Goal: Communication & Community: Answer question/provide support

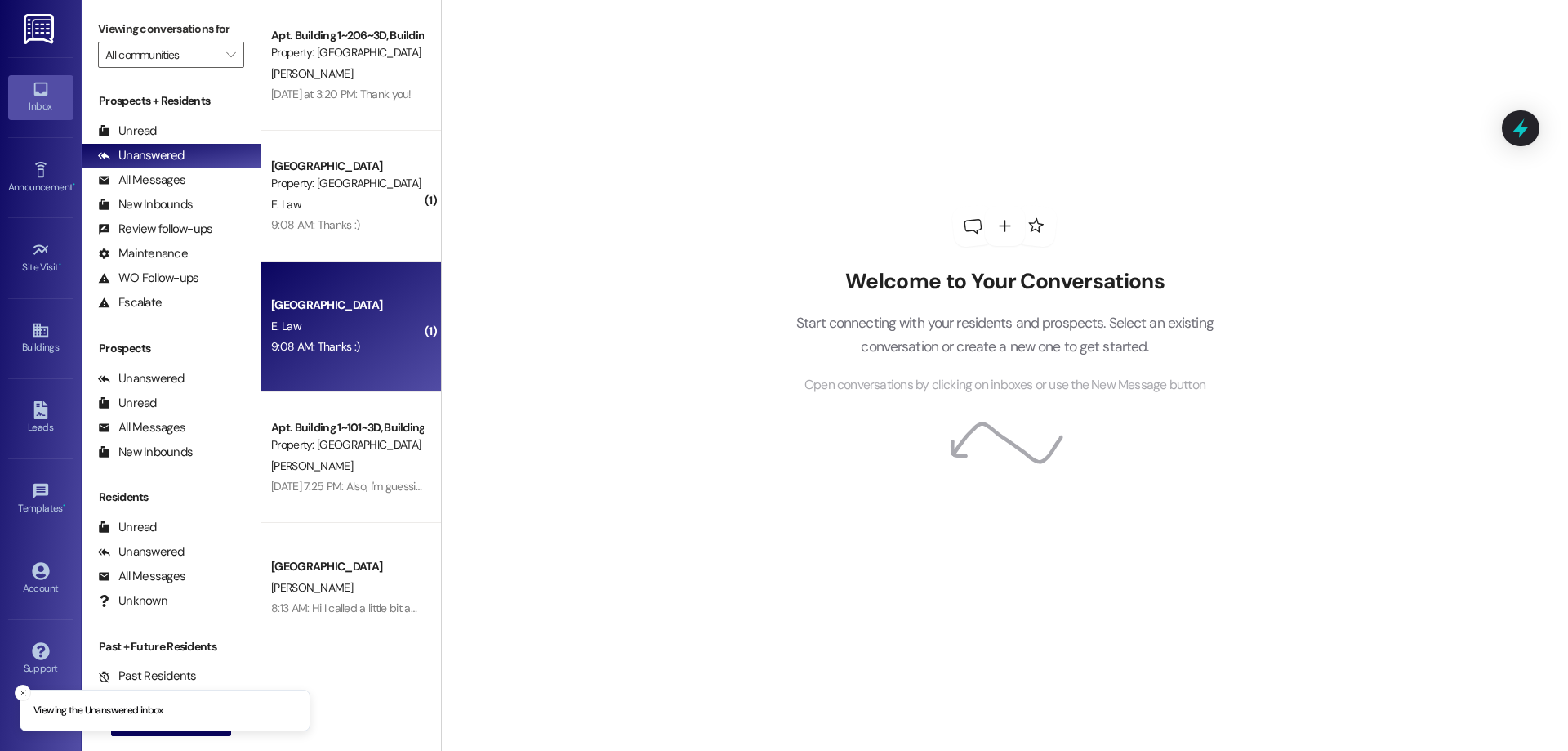
click at [357, 347] on div "9:08 AM: Thanks :) 9:08 AM: Thanks :)" at bounding box center [346, 347] width 154 height 20
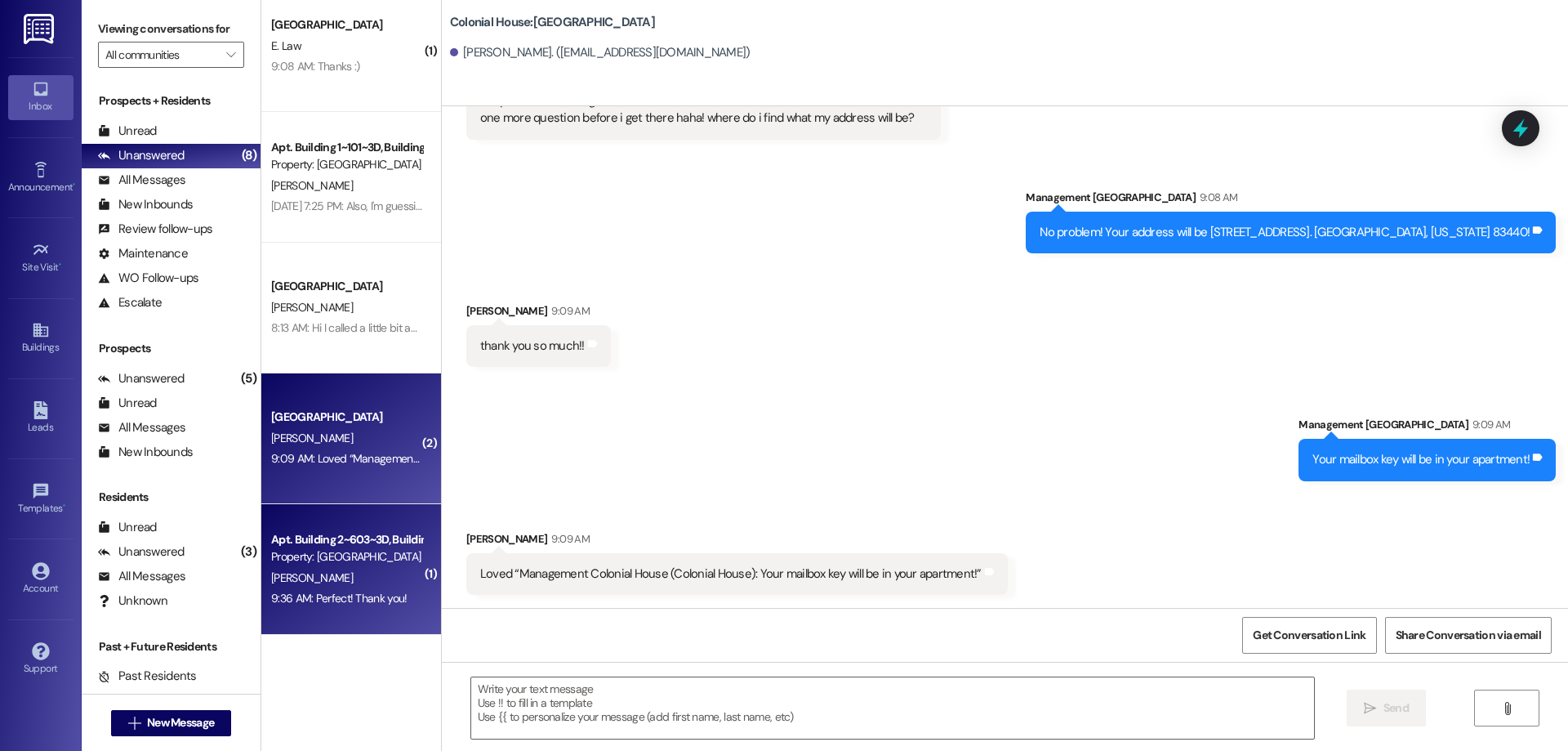
scroll to position [18972, 0]
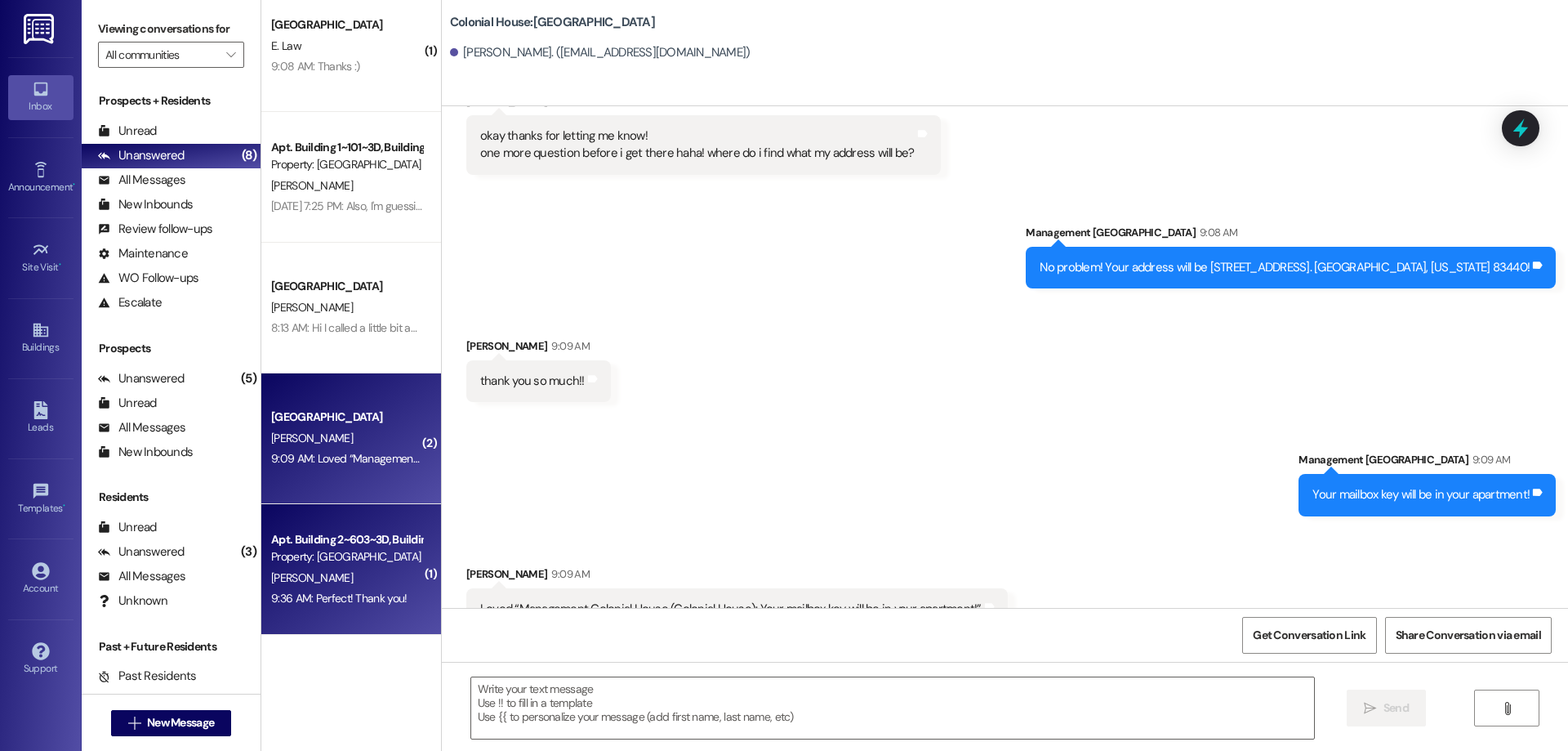
click at [377, 507] on div "Apt. Building 2~603~3D, Building 2 Colonial House Property: [GEOGRAPHIC_DATA][P…" at bounding box center [352, 570] width 180 height 131
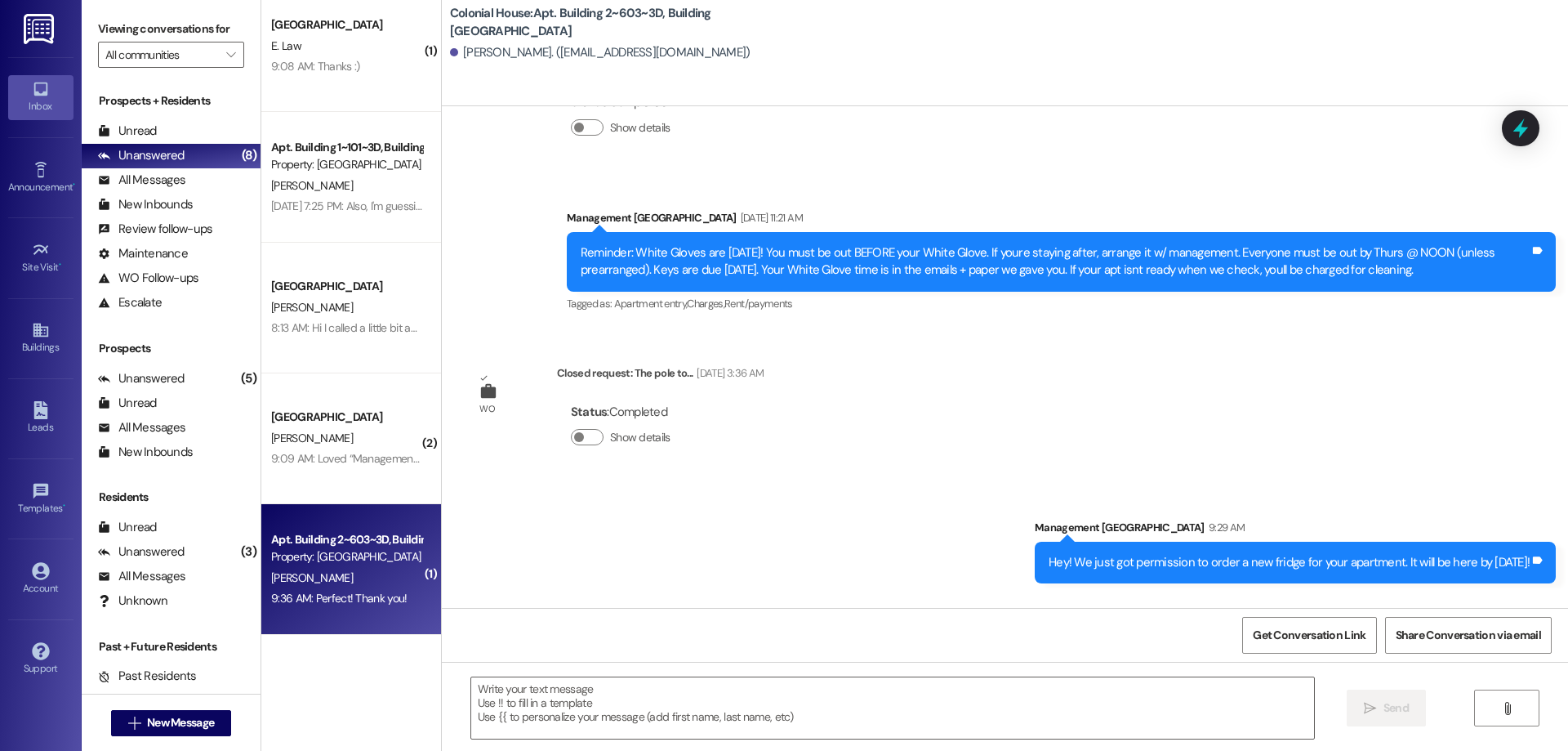
scroll to position [3519, 0]
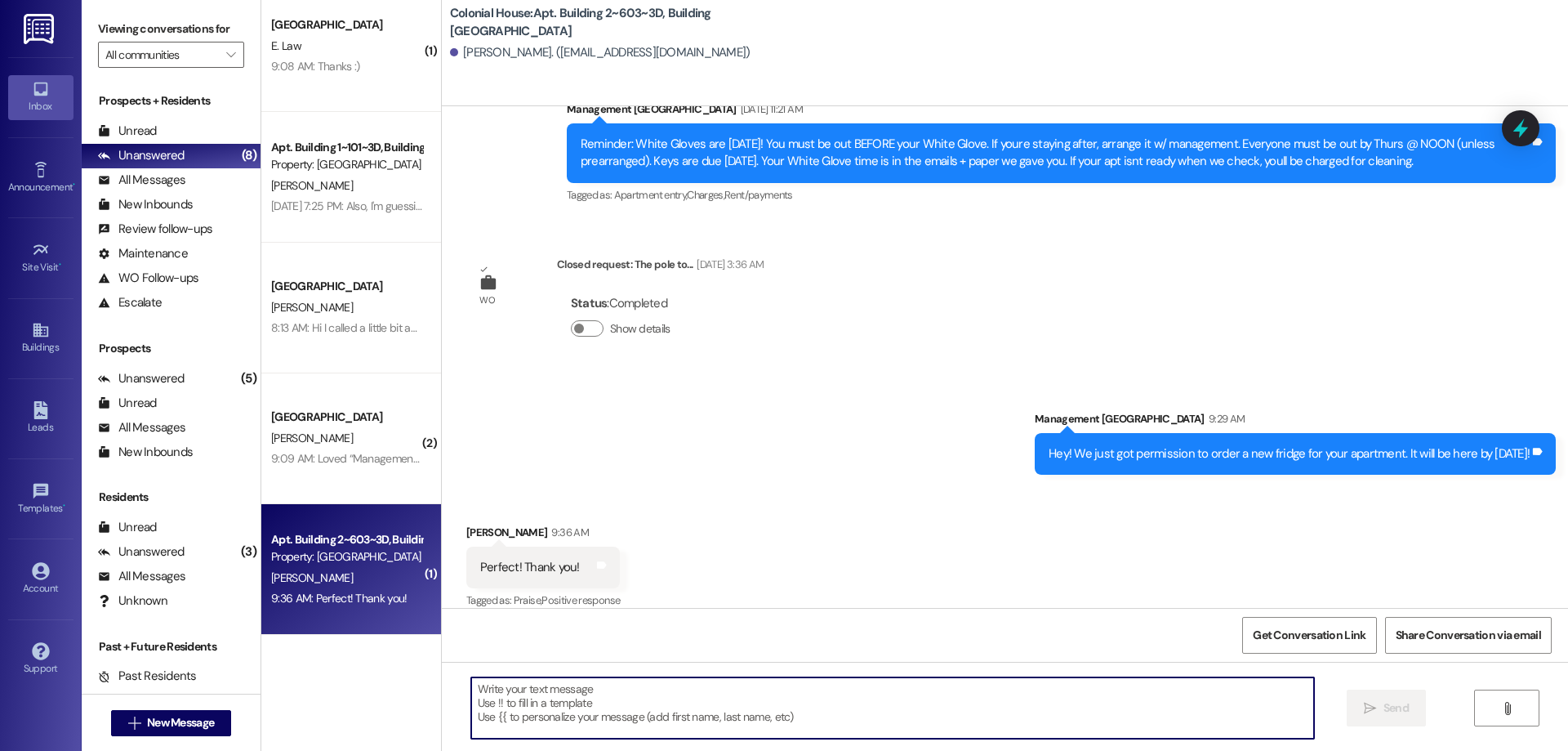
click at [718, 691] on textarea at bounding box center [892, 708] width 843 height 61
drag, startPoint x: 469, startPoint y: 692, endPoint x: 493, endPoint y: 688, distance: 24.3
click at [493, 688] on textarea "OF ocurse! And thank you for your patience!" at bounding box center [892, 708] width 843 height 61
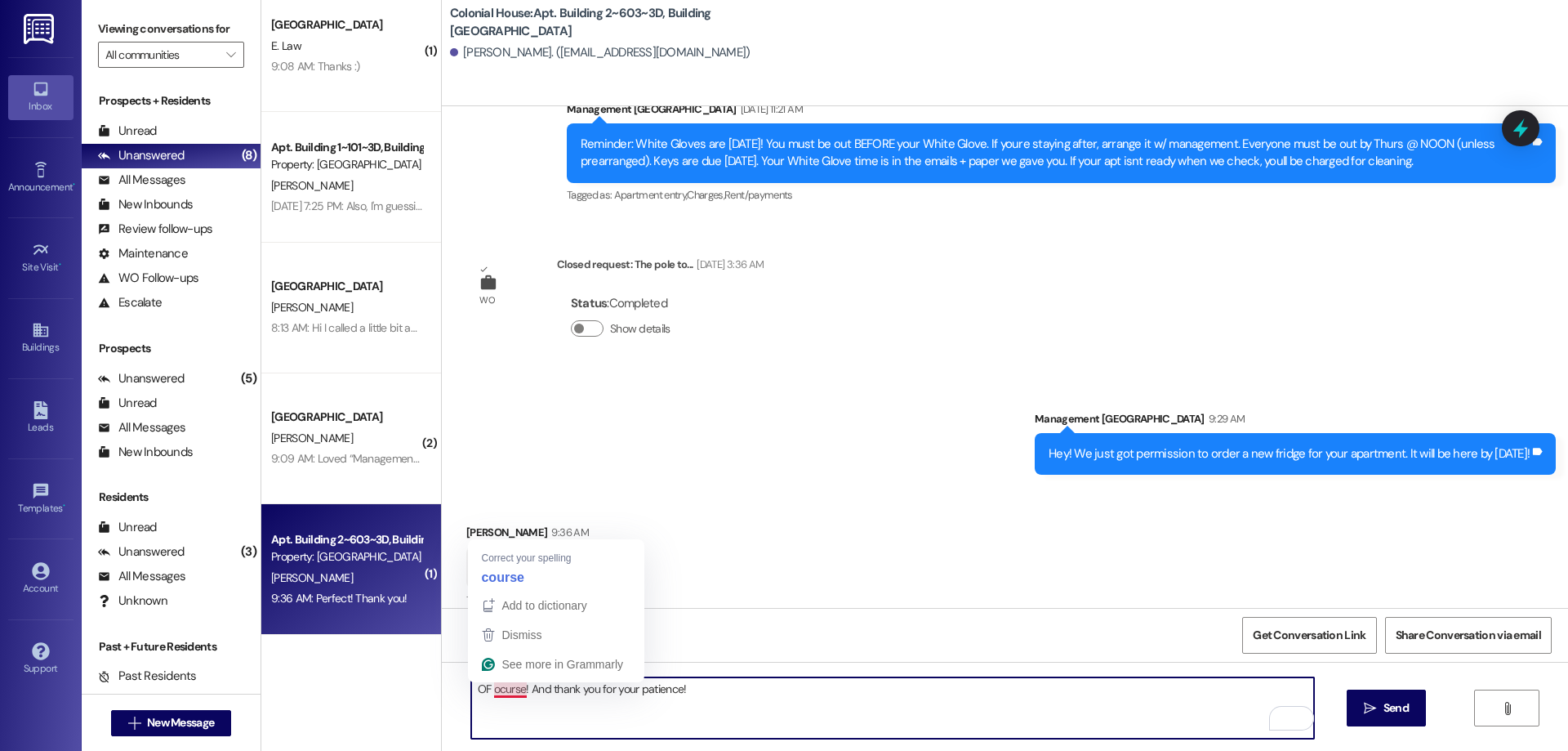
click at [491, 695] on textarea "OF ocurse! And thank you for your patience!" at bounding box center [892, 708] width 843 height 61
drag, startPoint x: 491, startPoint y: 695, endPoint x: 490, endPoint y: 575, distance: 120.0
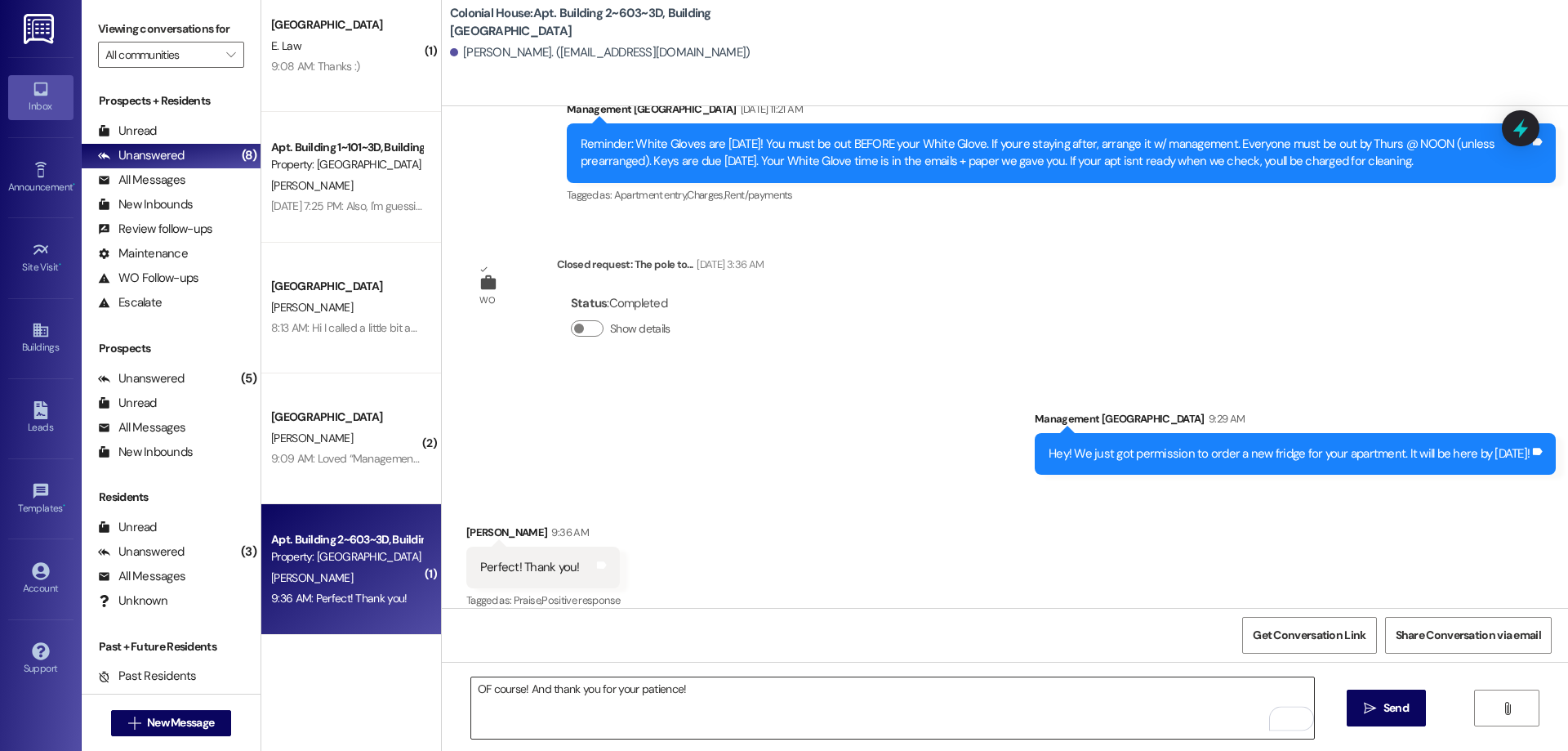
click at [479, 682] on textarea "OF course! And thank you for your patience!" at bounding box center [892, 708] width 843 height 61
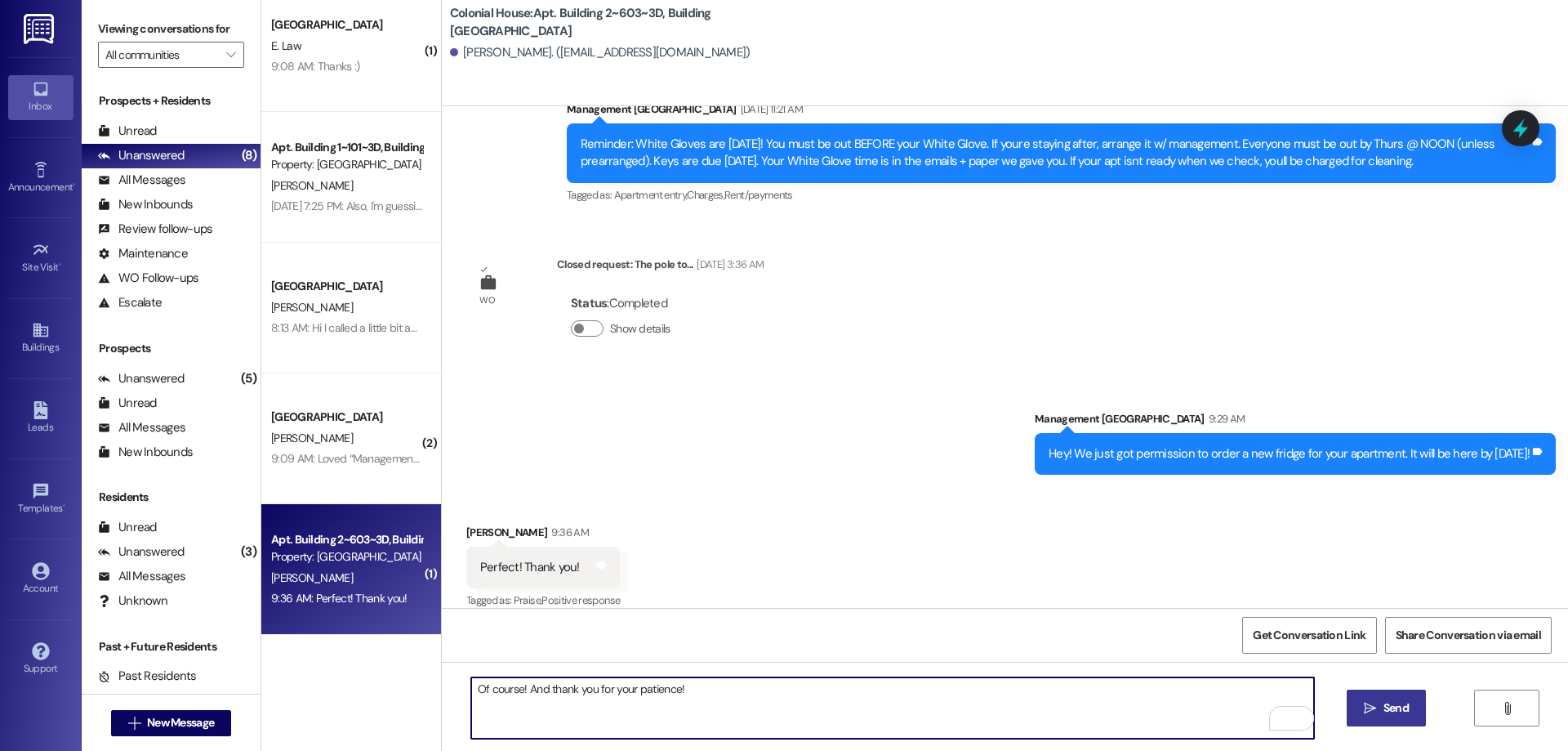
type textarea "Of course! And thank you for your patience!"
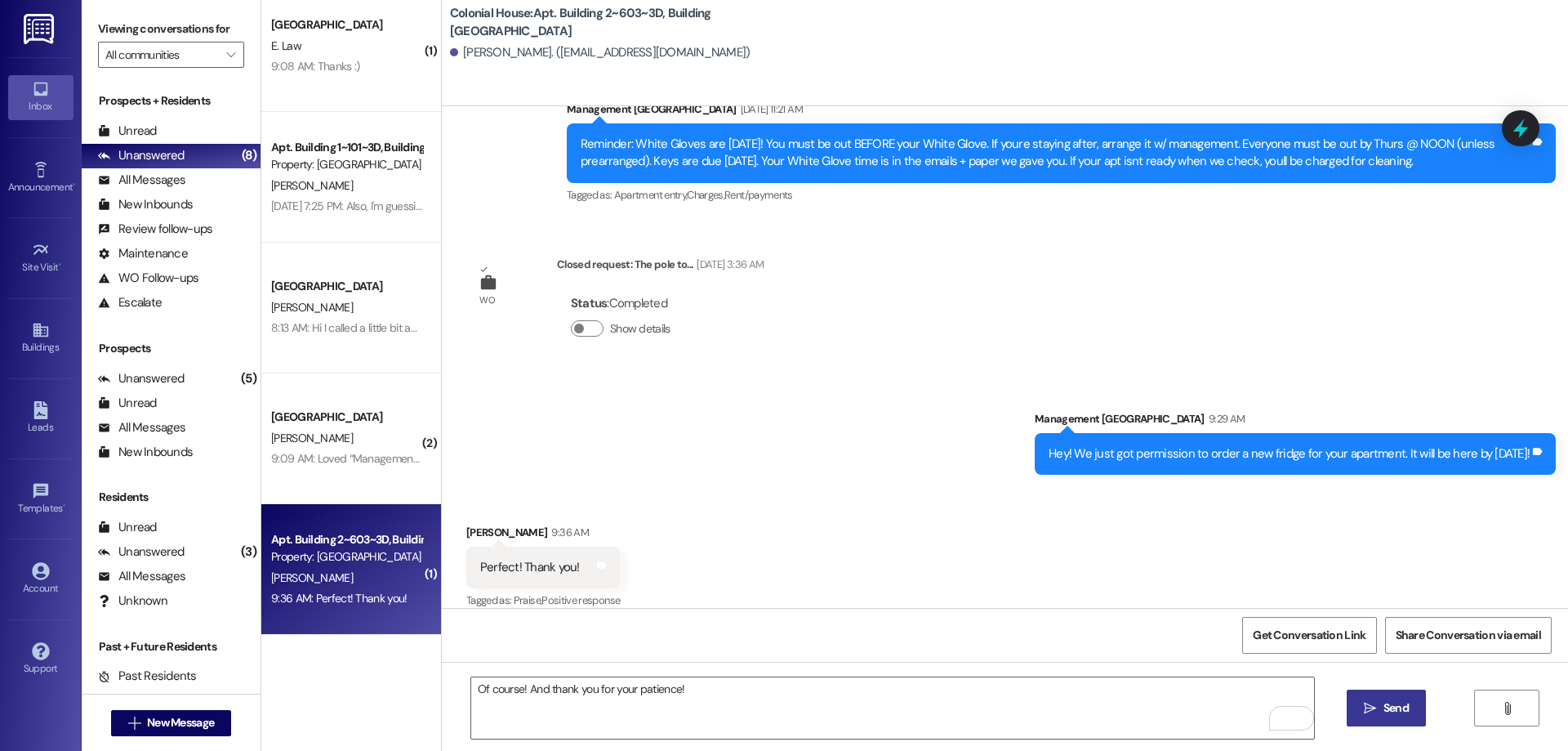
click at [1394, 725] on button " Send" at bounding box center [1387, 708] width 80 height 36
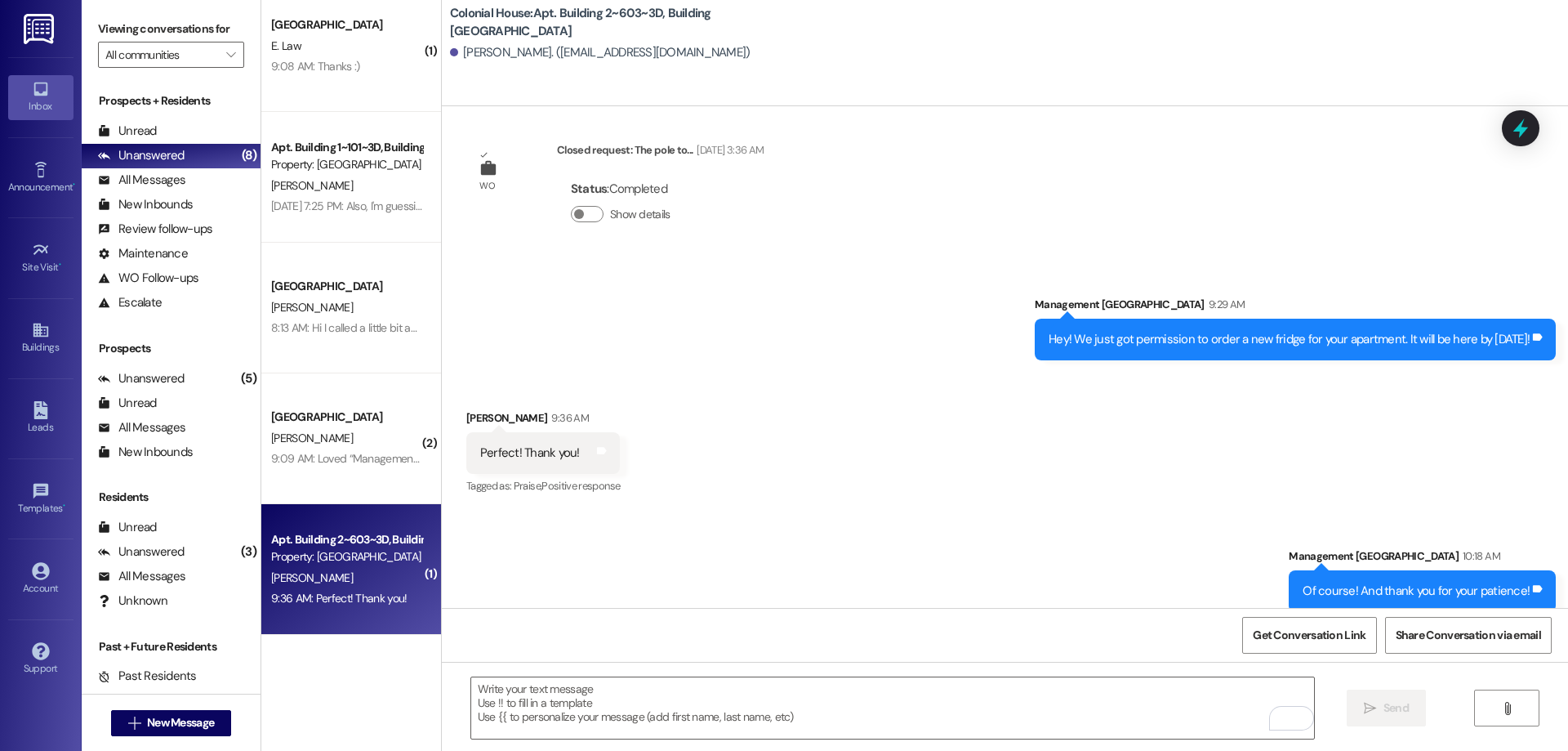
scroll to position [3362, 0]
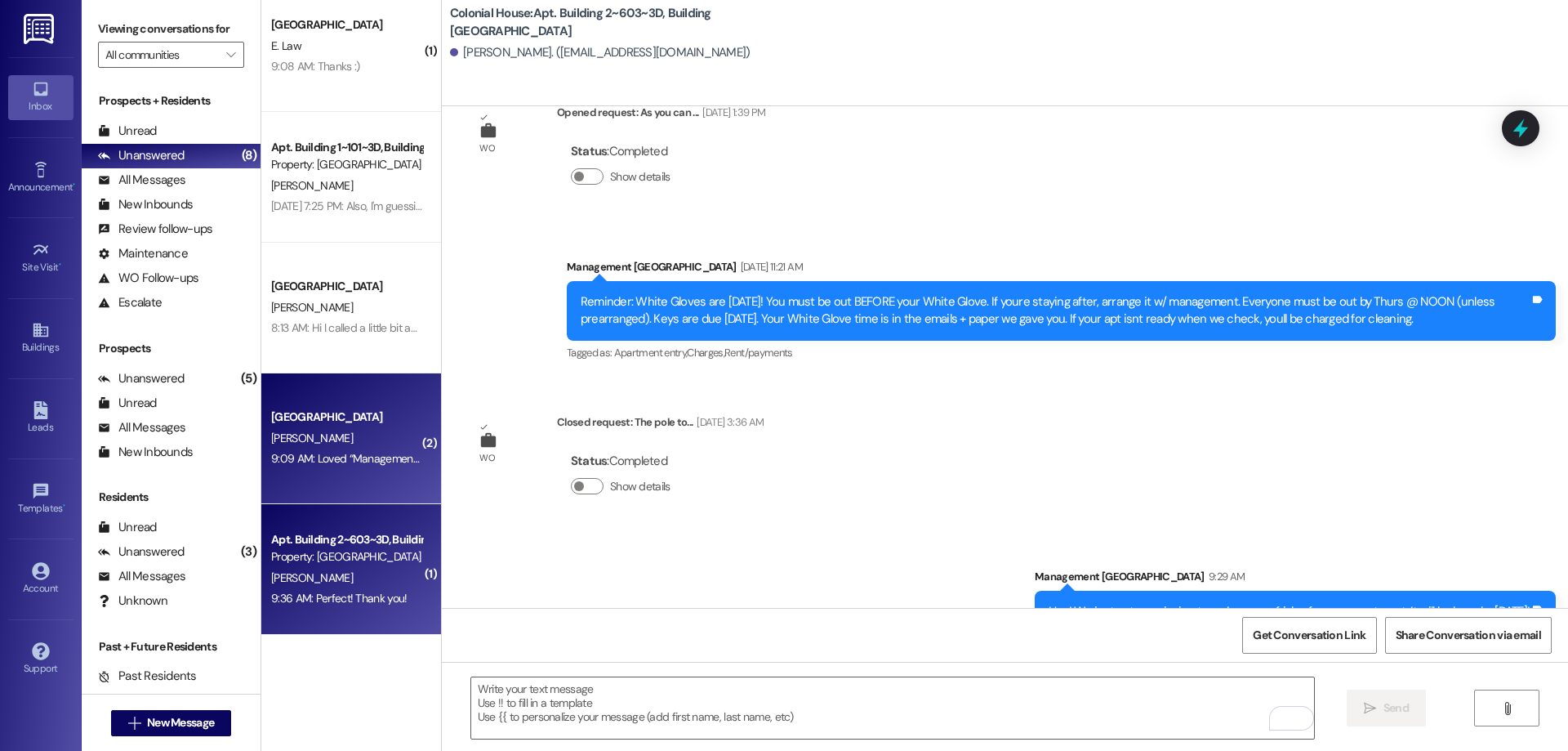
click at [402, 462] on div "9:09 AM: Loved “Management Colonial House (Colonial House): Your mailbox key wi…" at bounding box center [524, 458] width 507 height 14
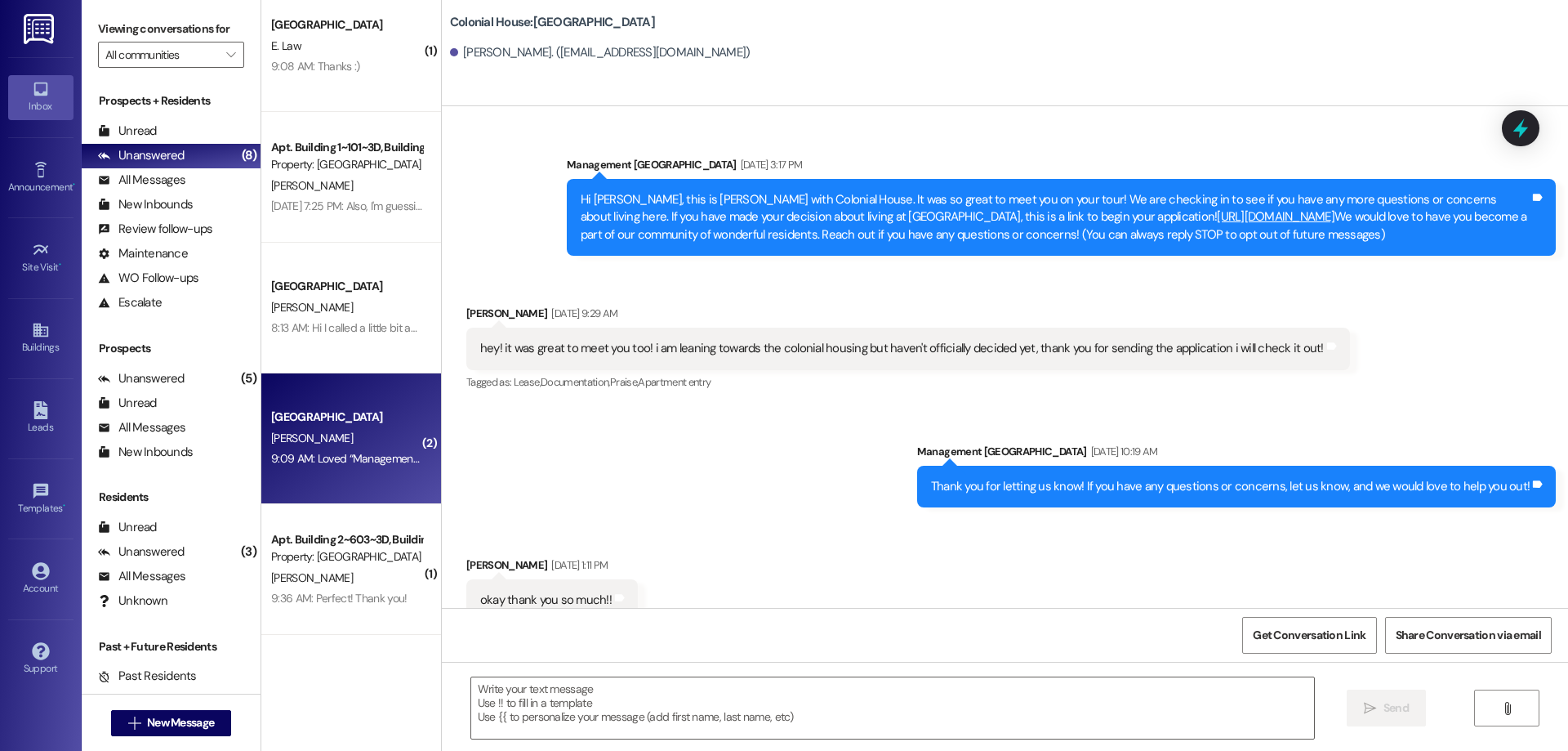
scroll to position [18972, 0]
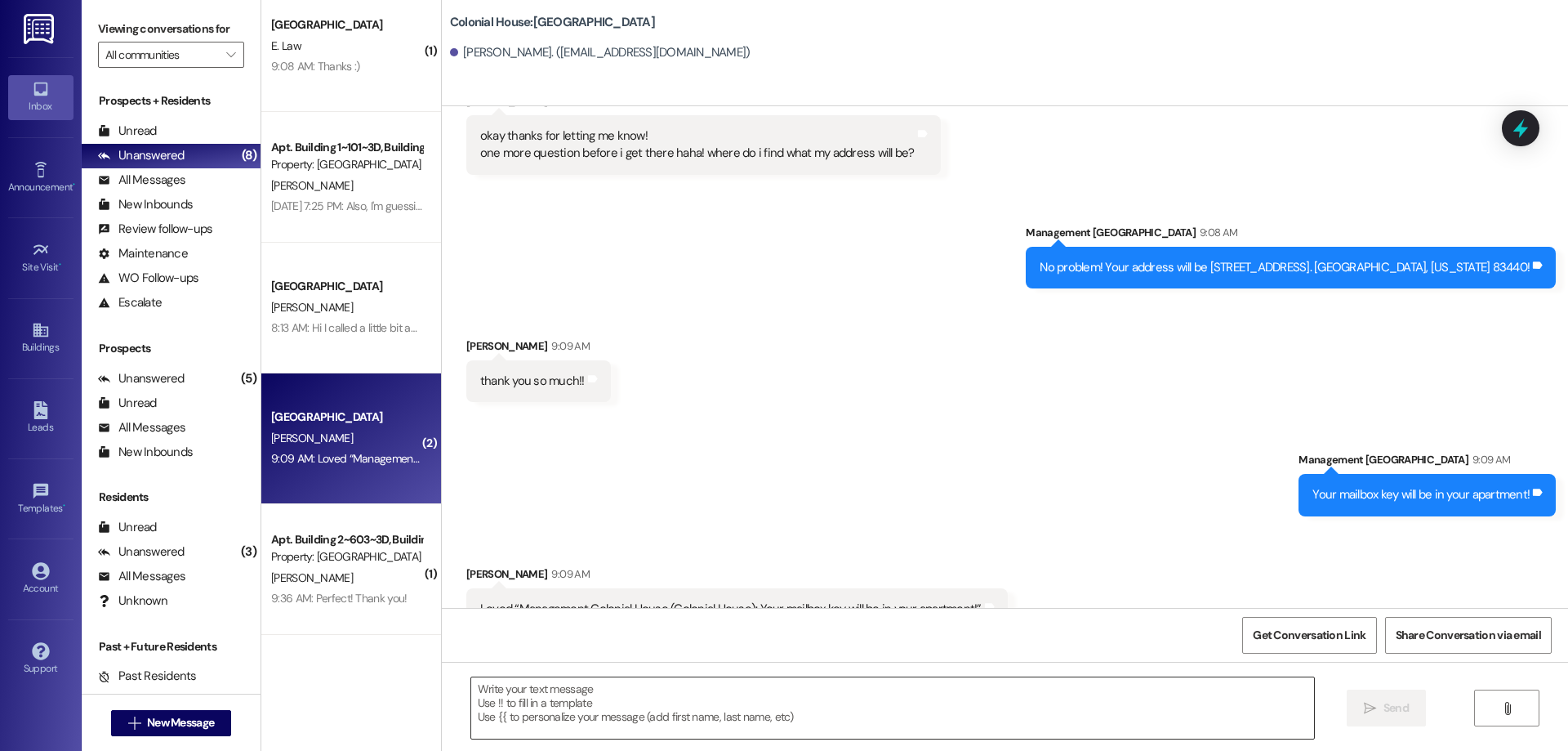
click at [998, 700] on textarea at bounding box center [892, 708] width 843 height 61
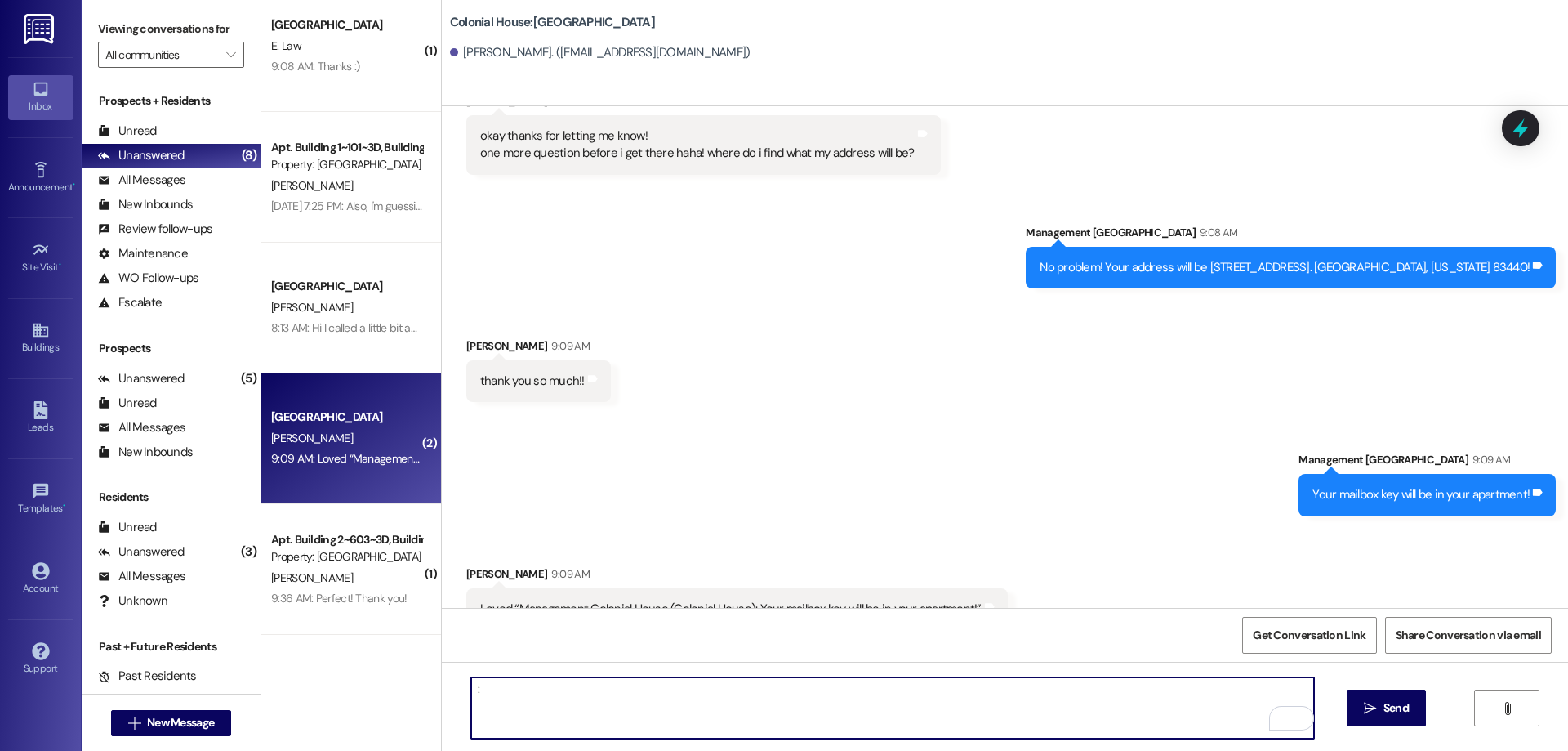
type textarea ":)"
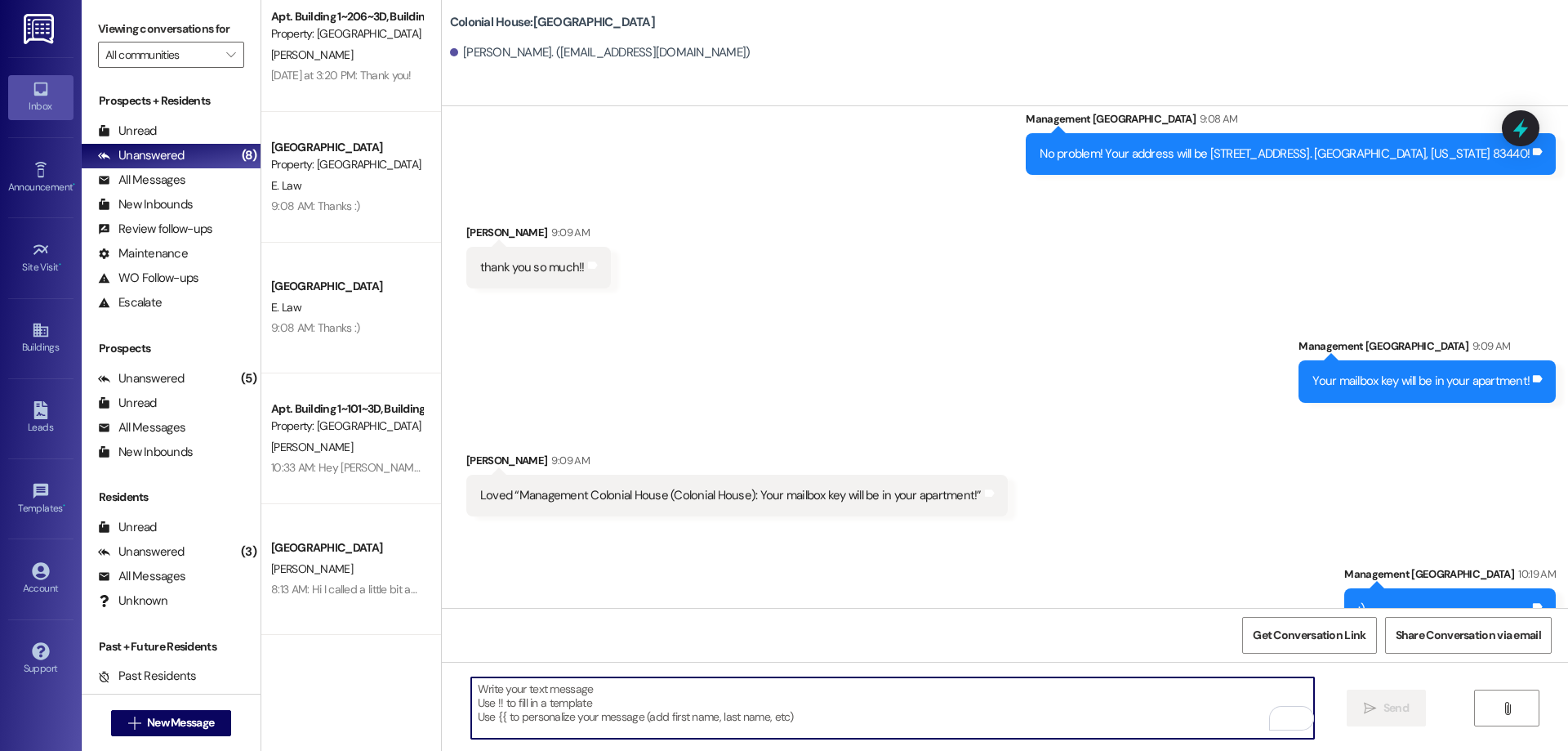
scroll to position [19, 0]
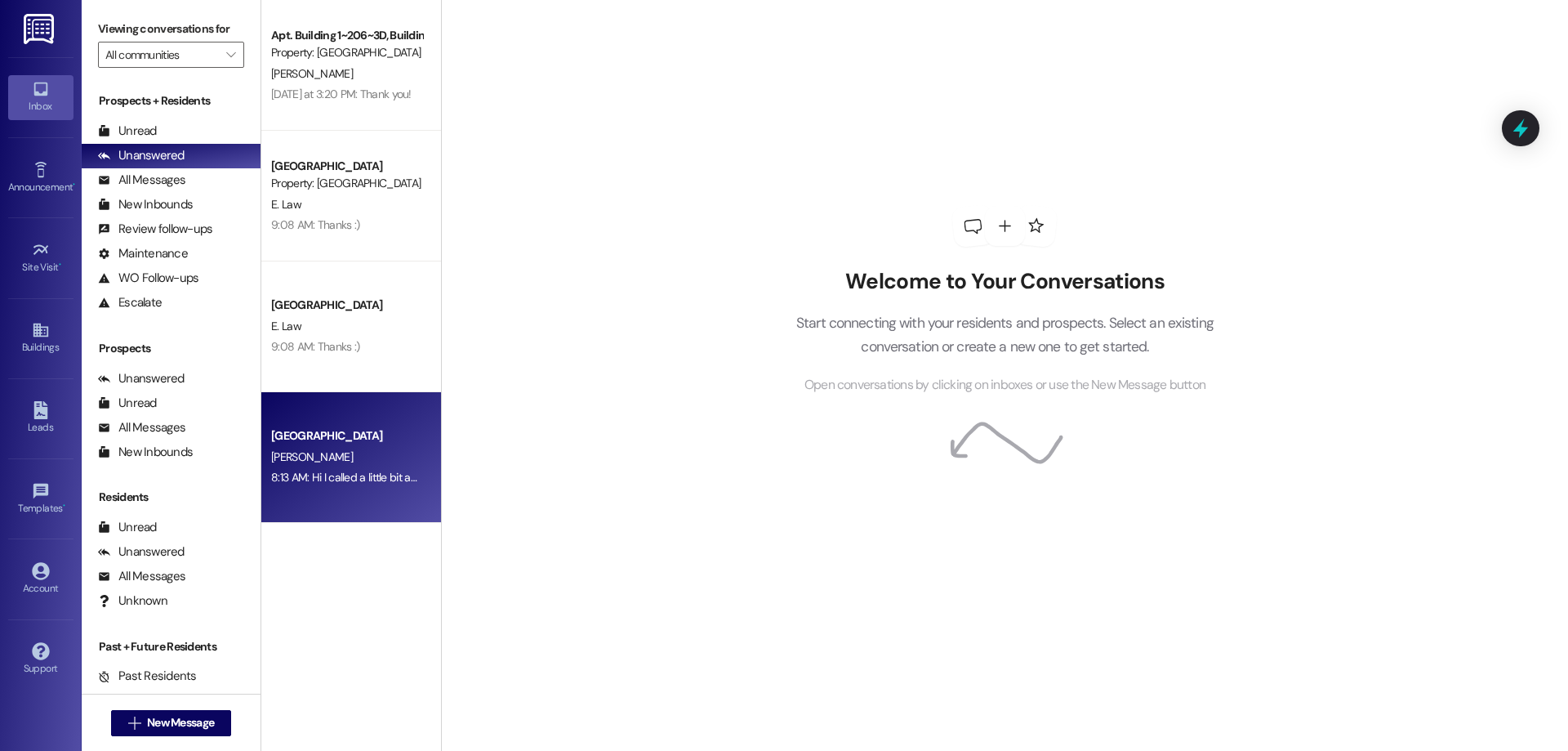
click at [406, 451] on div "[PERSON_NAME]" at bounding box center [346, 457] width 154 height 20
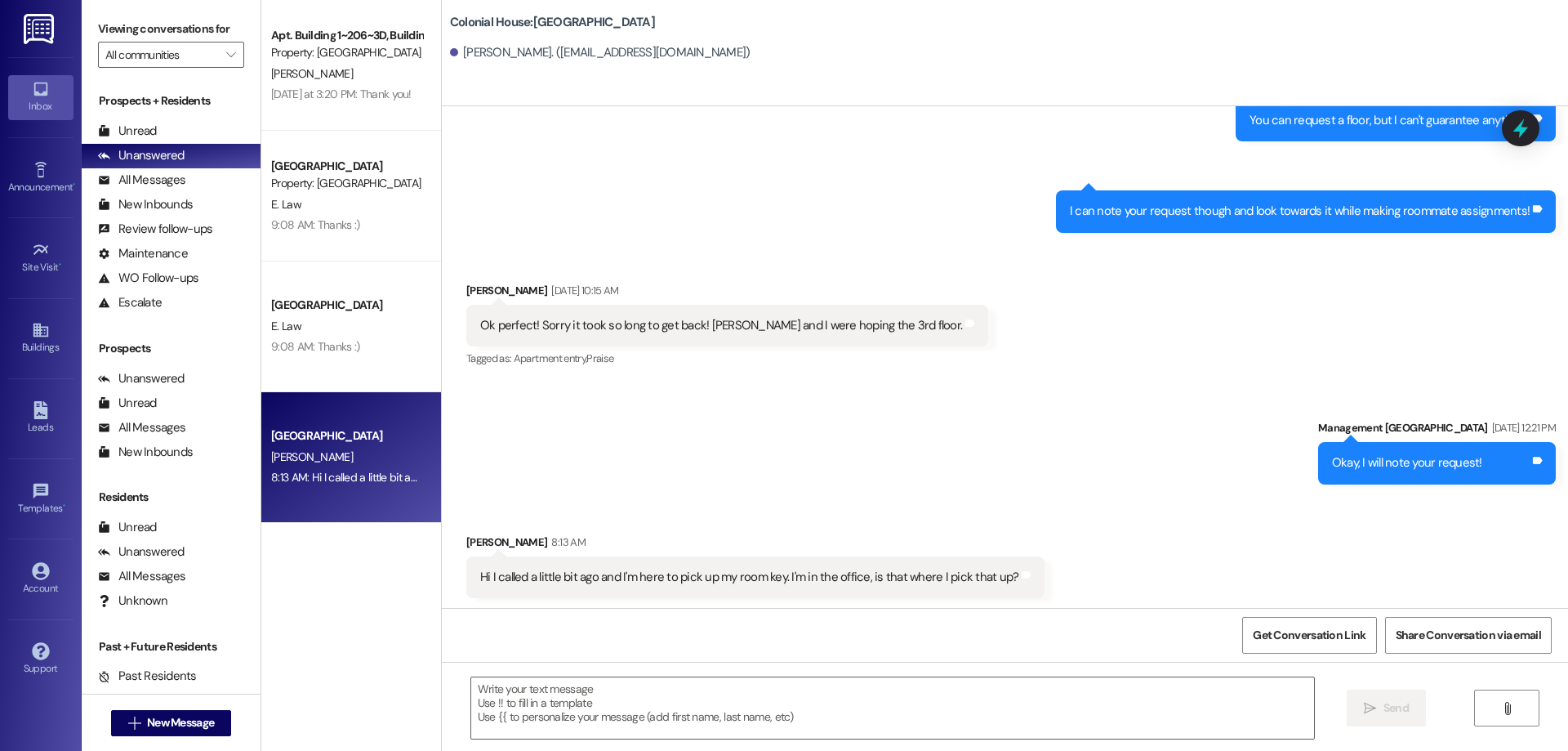
scroll to position [1609, 0]
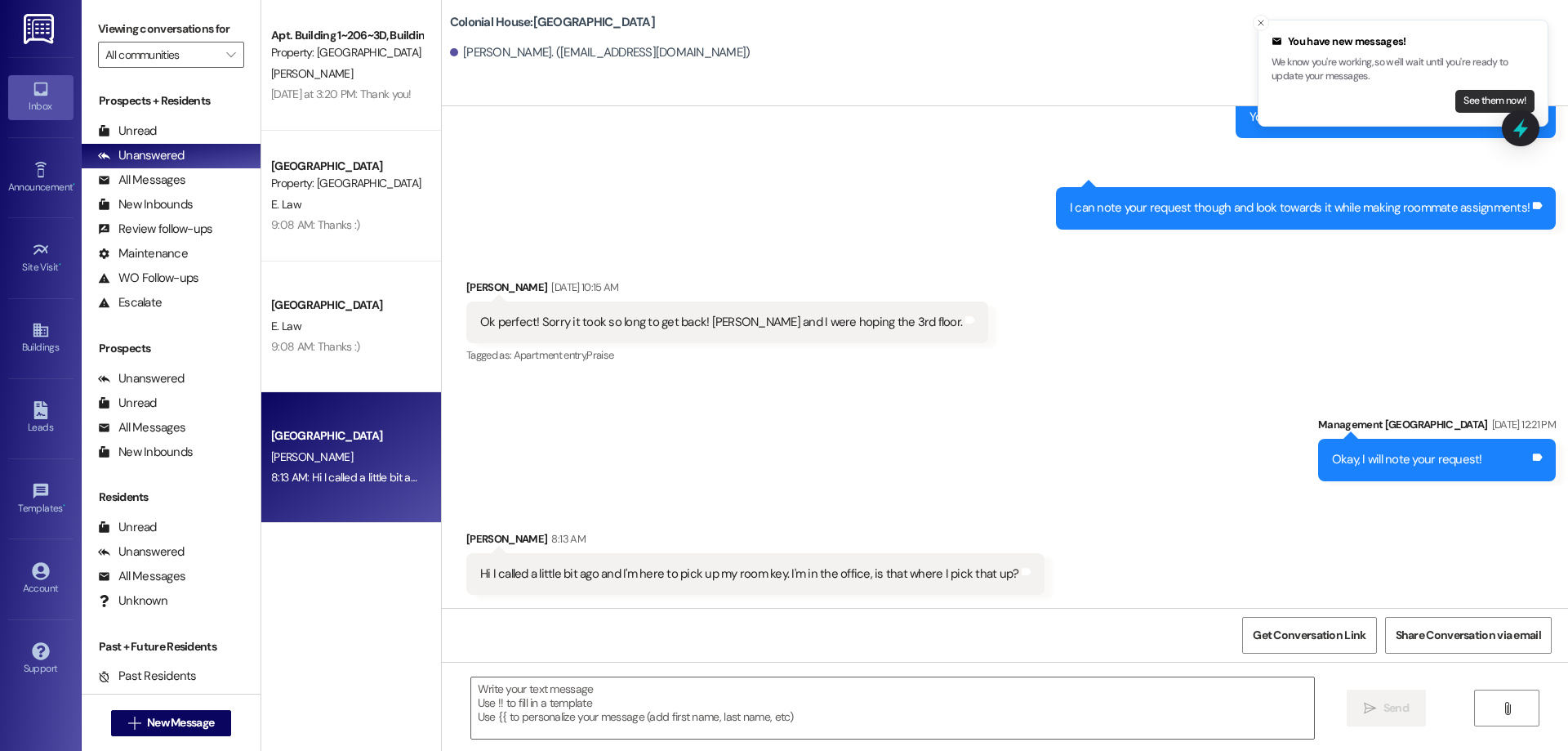
click at [1482, 102] on button "See them now!" at bounding box center [1495, 101] width 80 height 23
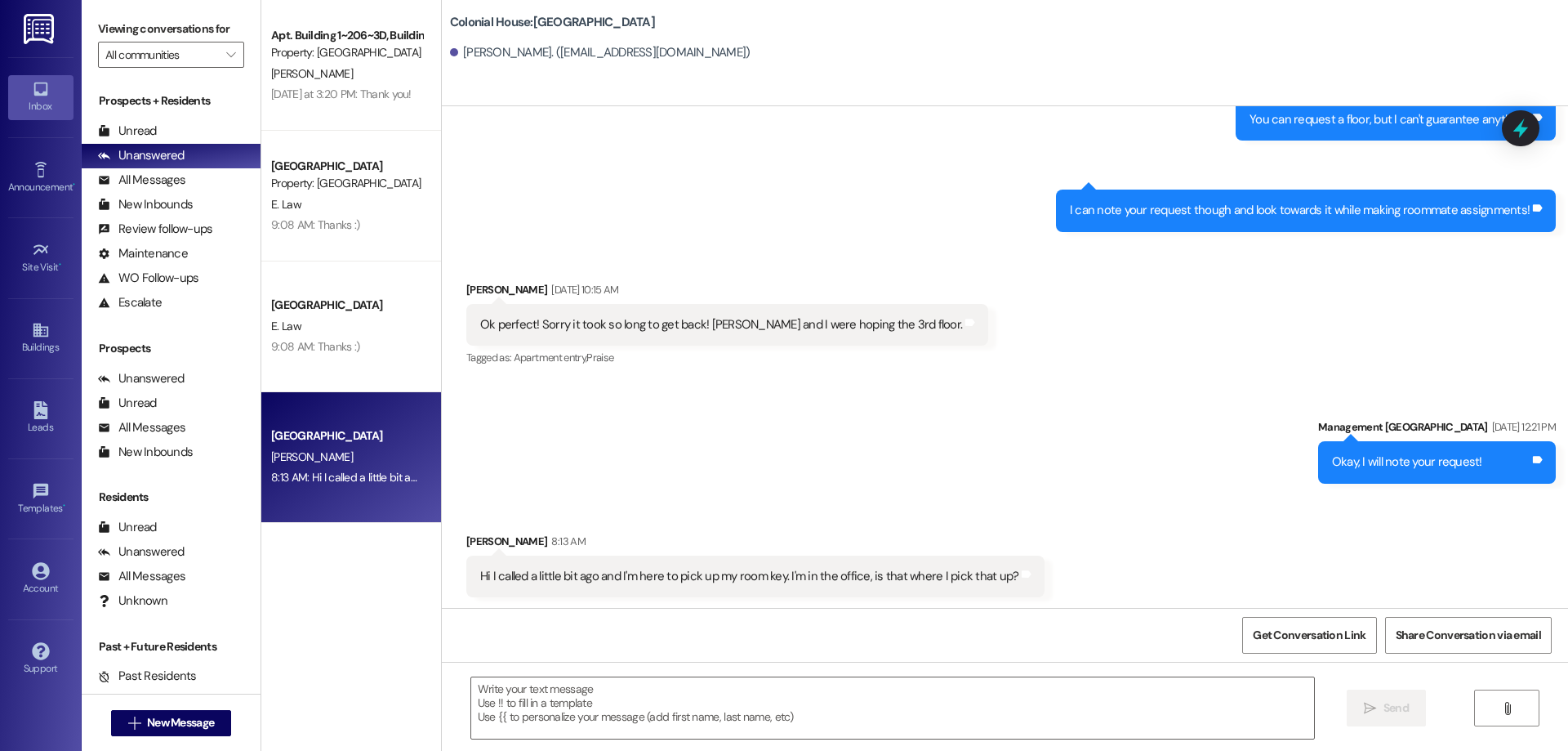
scroll to position [1608, 0]
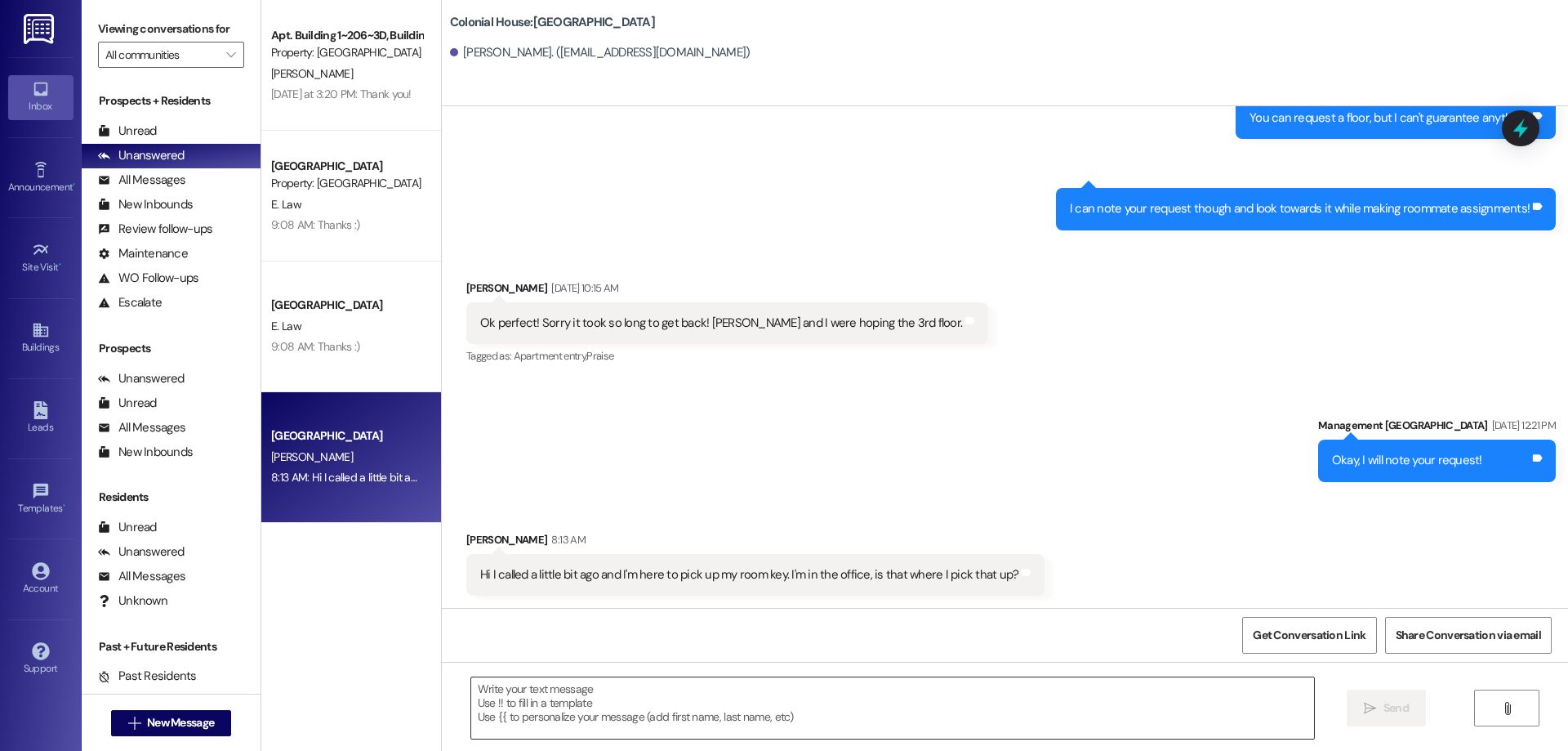
click at [548, 707] on textarea at bounding box center [892, 708] width 843 height 61
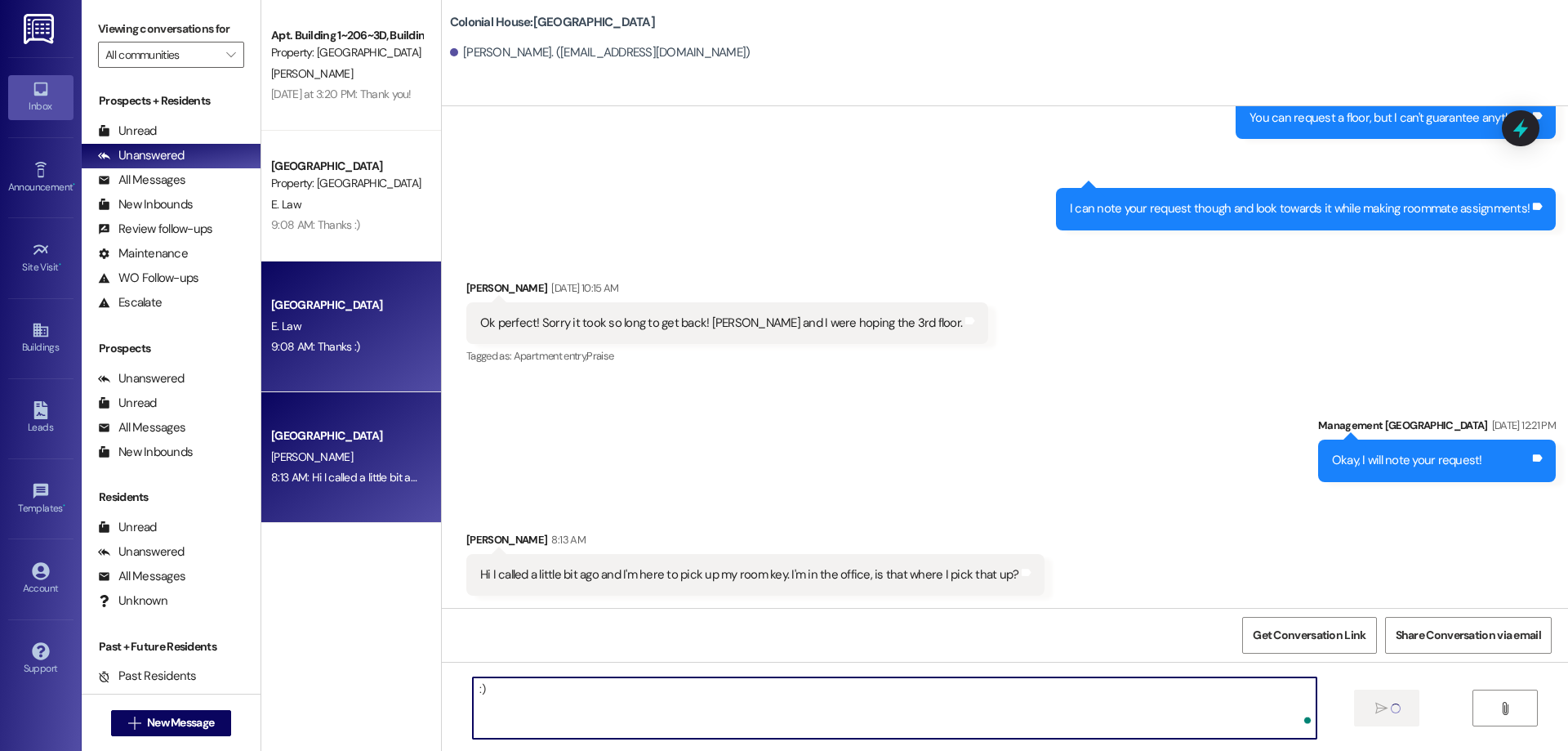
type textarea ":)"
click at [355, 288] on div "Colonial House Prospect E. Law 9:08 AM: Thanks :) 9:08 AM: Thanks :)" at bounding box center [352, 327] width 180 height 131
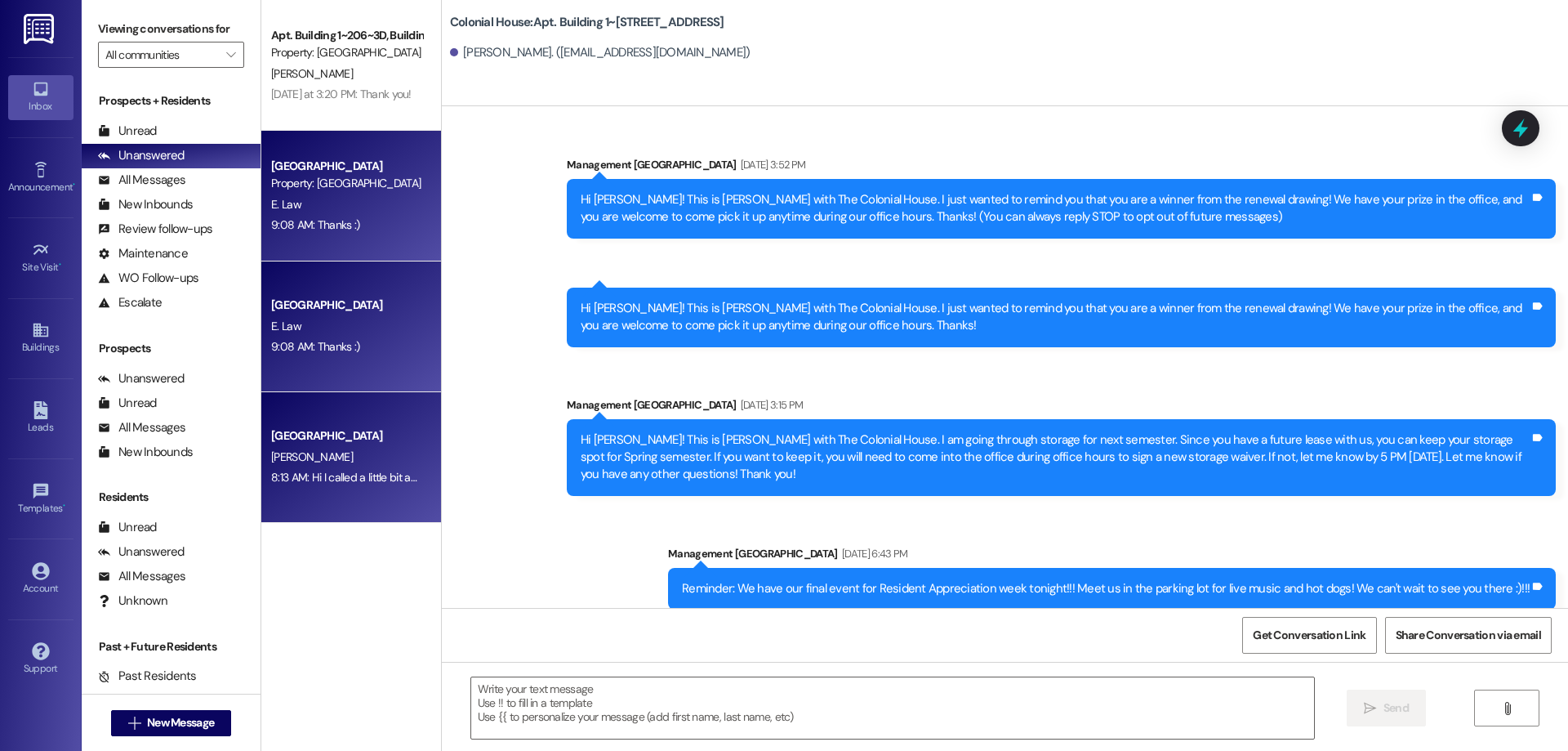
click at [314, 514] on div "Colonial House Prospect B. Russell 8:13 AM: Hi I called a little bit ago and I'…" at bounding box center [352, 458] width 180 height 131
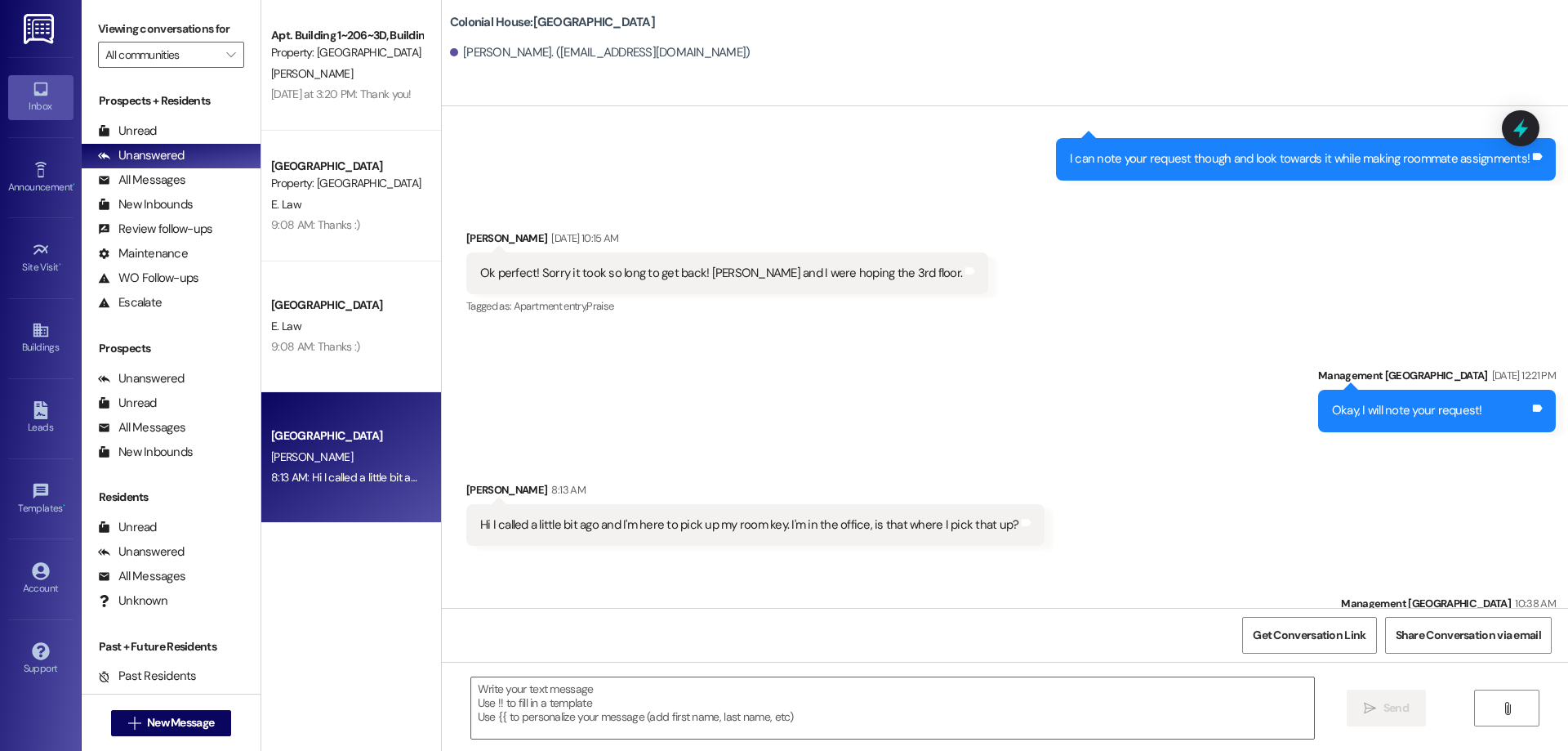
scroll to position [1722, 0]
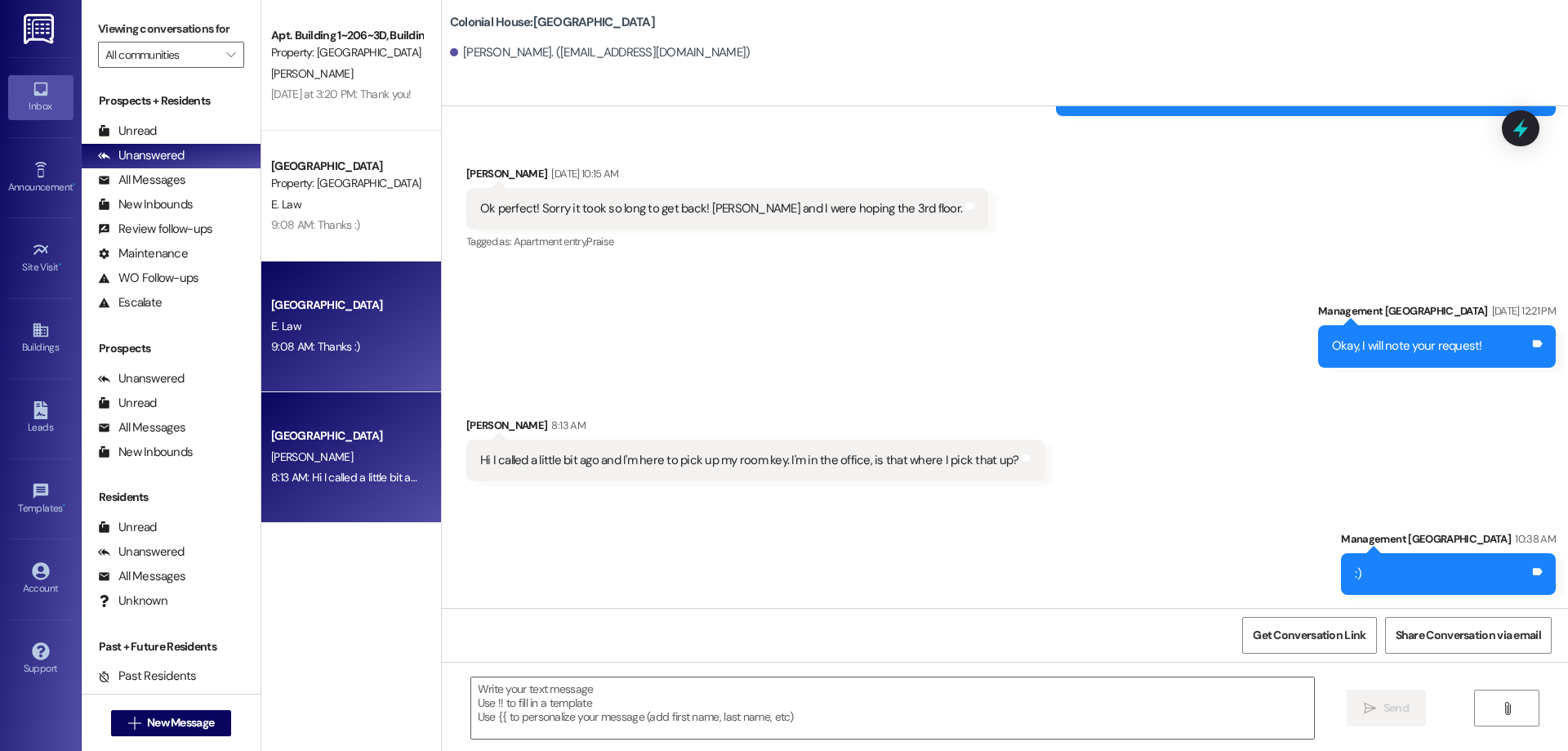
click at [308, 351] on div "9:08 AM: Thanks :) 9:08 AM: Thanks :)" at bounding box center [315, 346] width 88 height 14
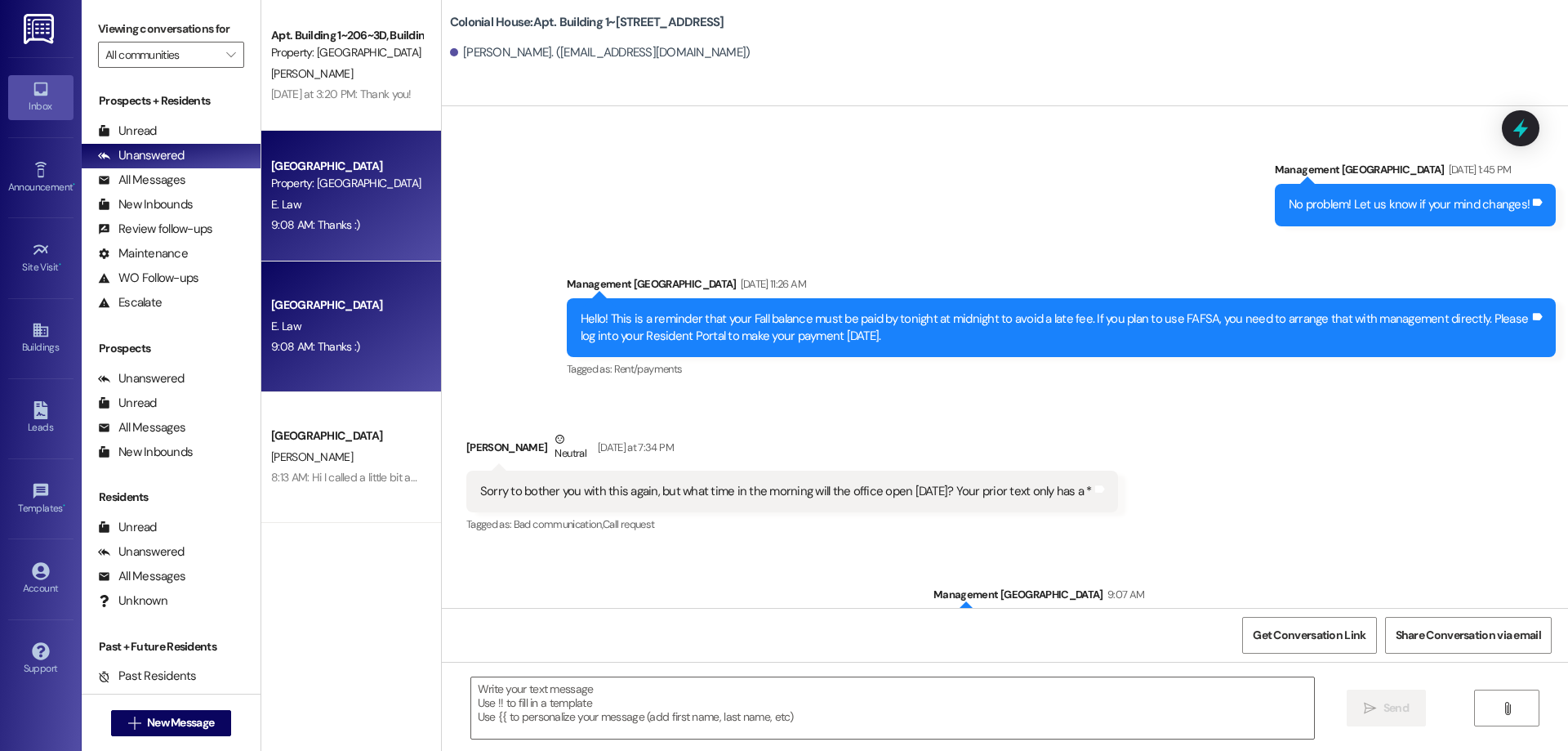
scroll to position [52524, 0]
click at [603, 707] on textarea at bounding box center [892, 708] width 843 height 61
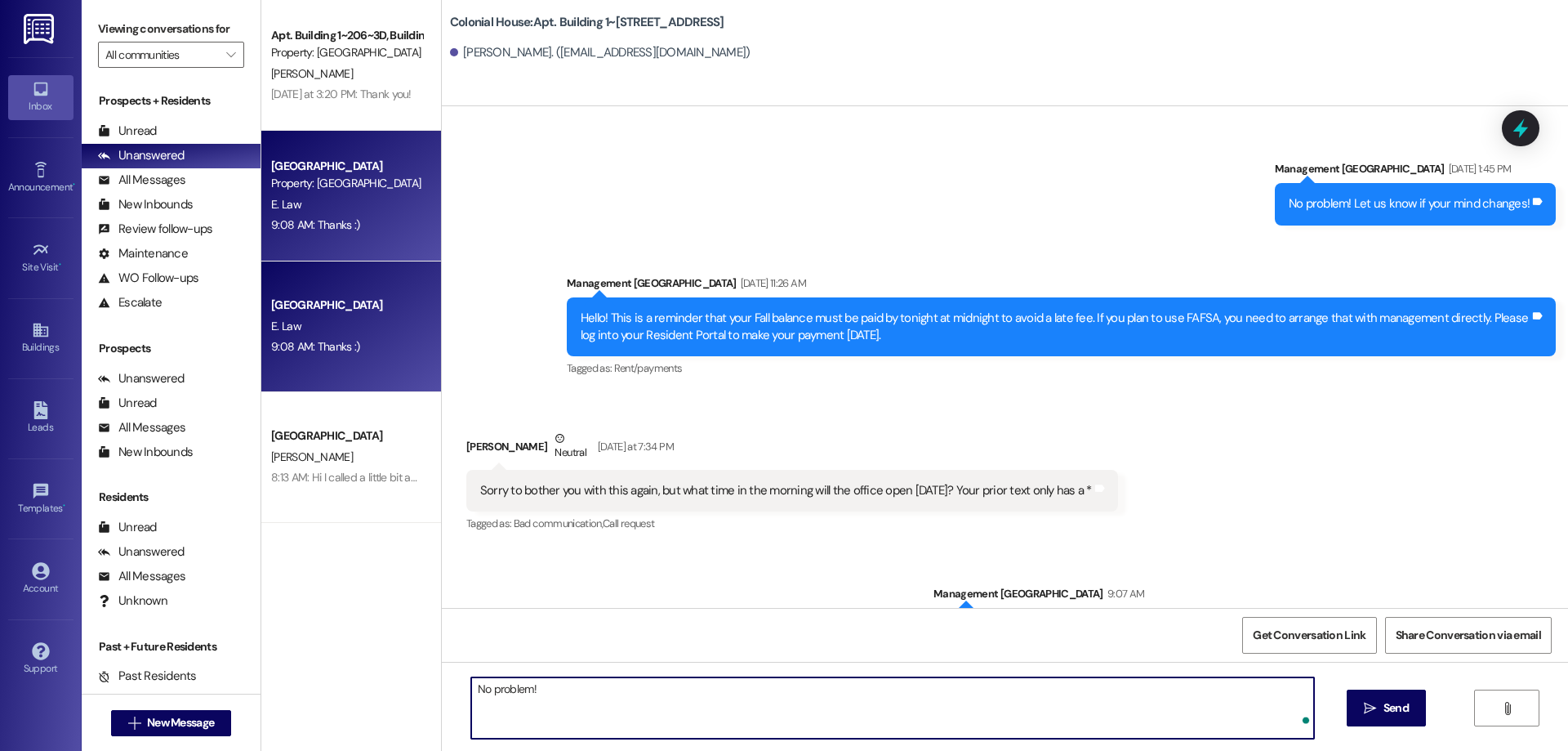
type textarea "No problem!"
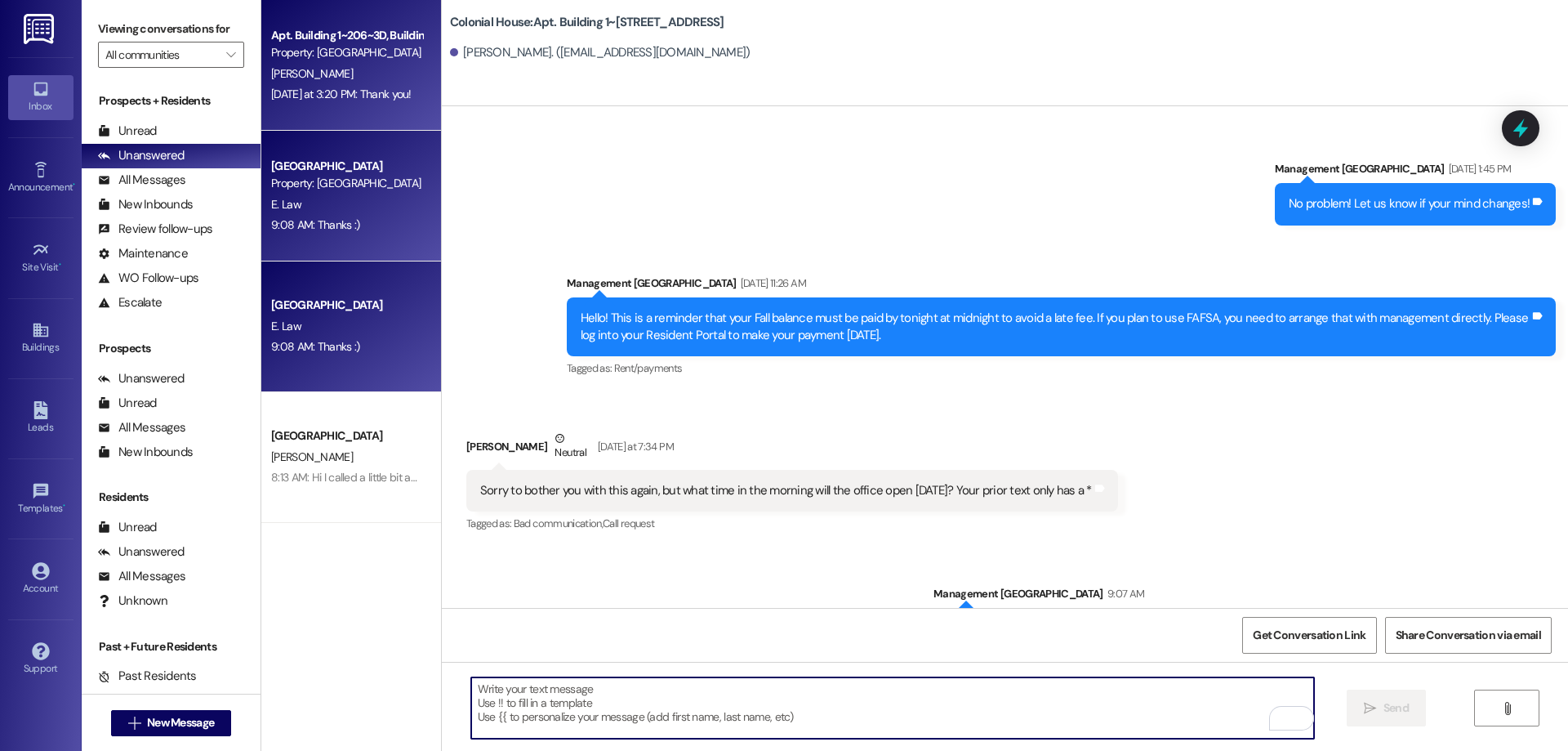
click at [292, 71] on span "[PERSON_NAME]" at bounding box center [312, 73] width 81 height 14
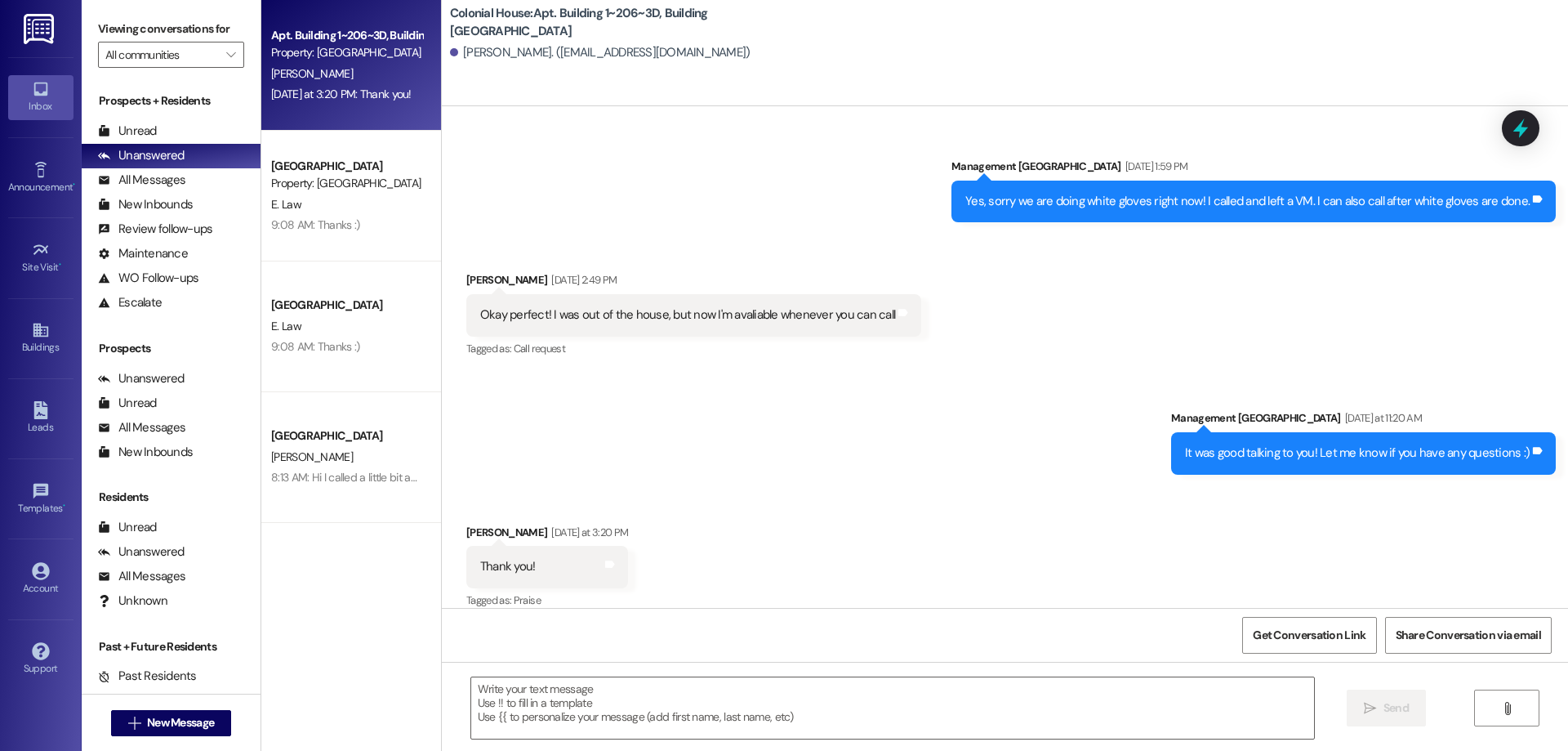
scroll to position [13689, 0]
